Goal: Task Accomplishment & Management: Use online tool/utility

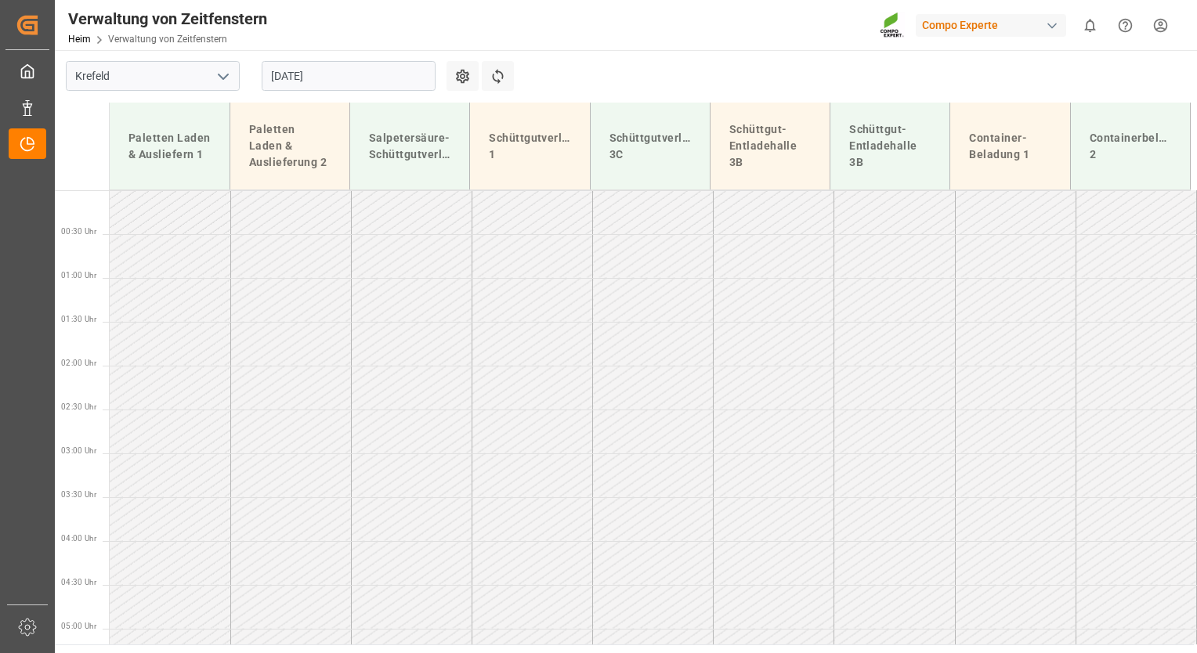
scroll to position [514, 0]
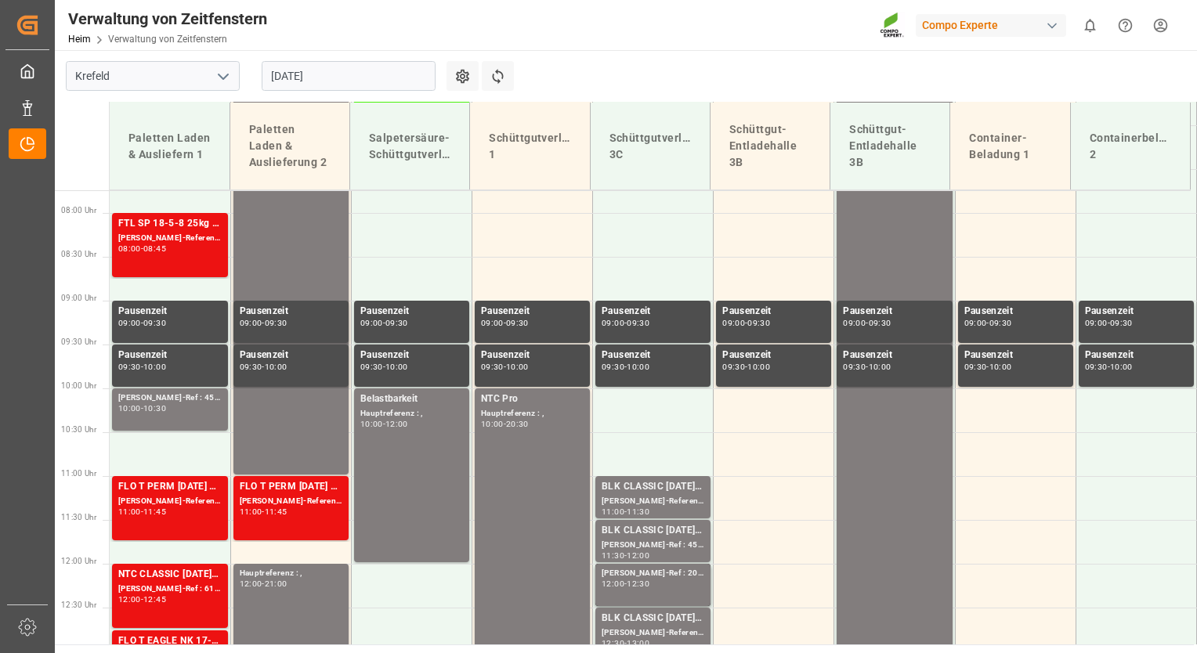
scroll to position [725, 0]
